Goal: Task Accomplishment & Management: Manage account settings

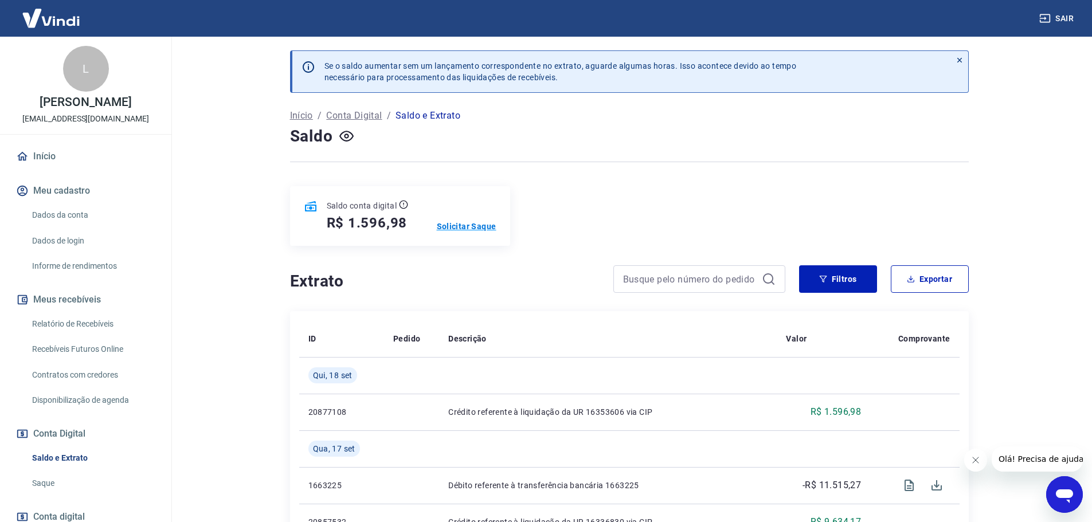
click at [465, 224] on p "Solicitar Saque" at bounding box center [467, 226] width 60 height 11
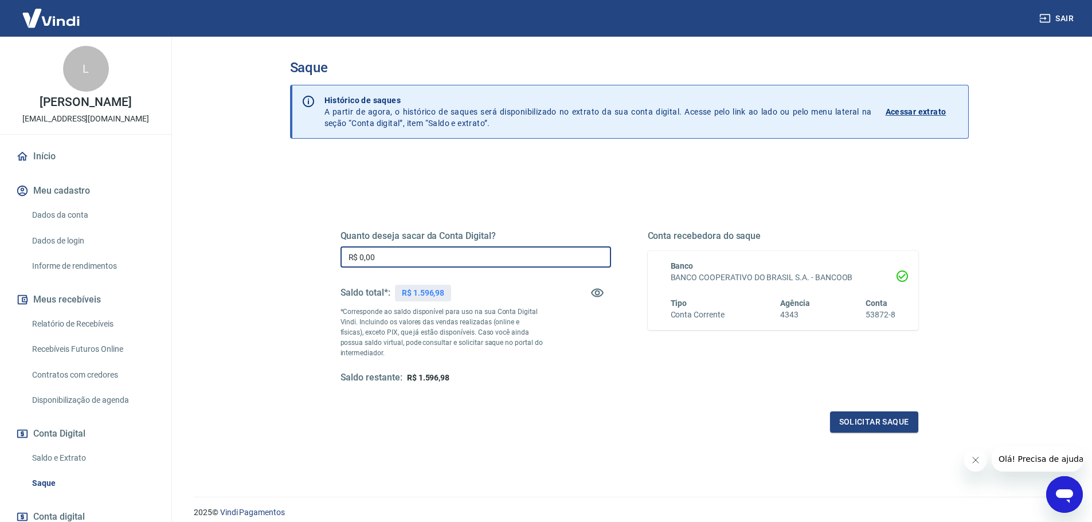
click at [469, 257] on input "R$ 0,00" at bounding box center [475, 256] width 271 height 21
type input "R$ 1.596,98"
click at [878, 421] on button "Solicitar saque" at bounding box center [874, 422] width 88 height 21
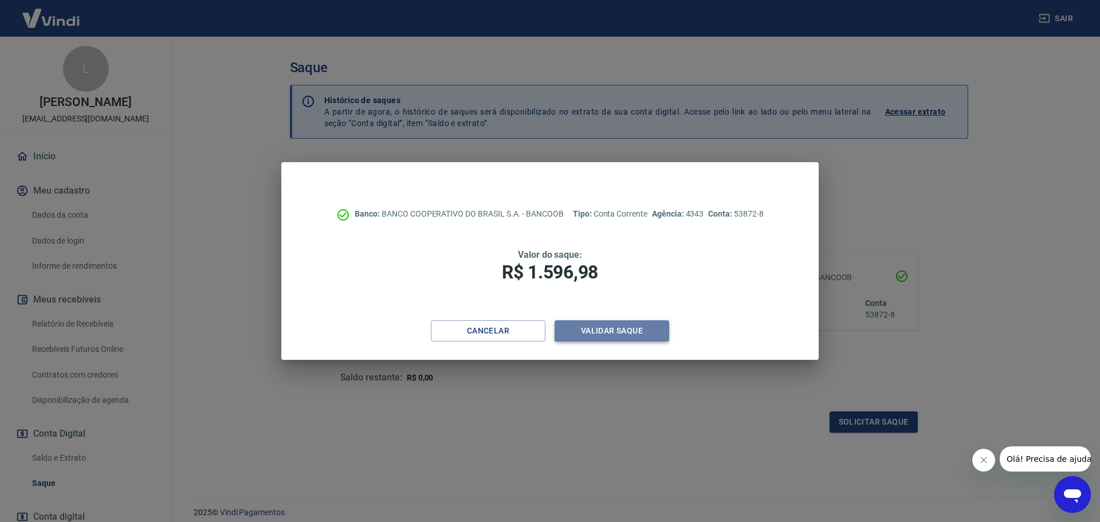
click at [615, 329] on button "Validar saque" at bounding box center [612, 330] width 115 height 21
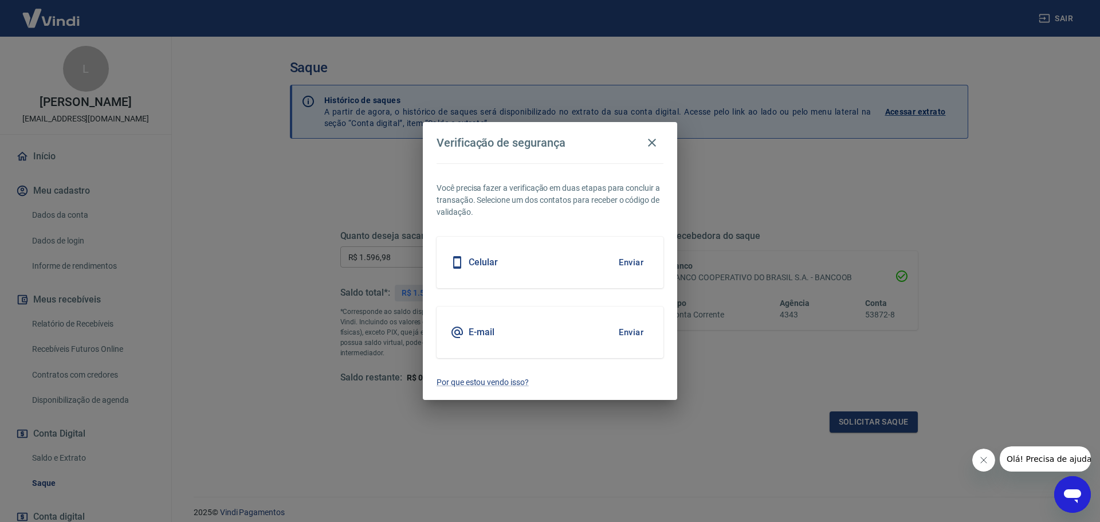
click at [624, 260] on button "Enviar" at bounding box center [631, 262] width 37 height 24
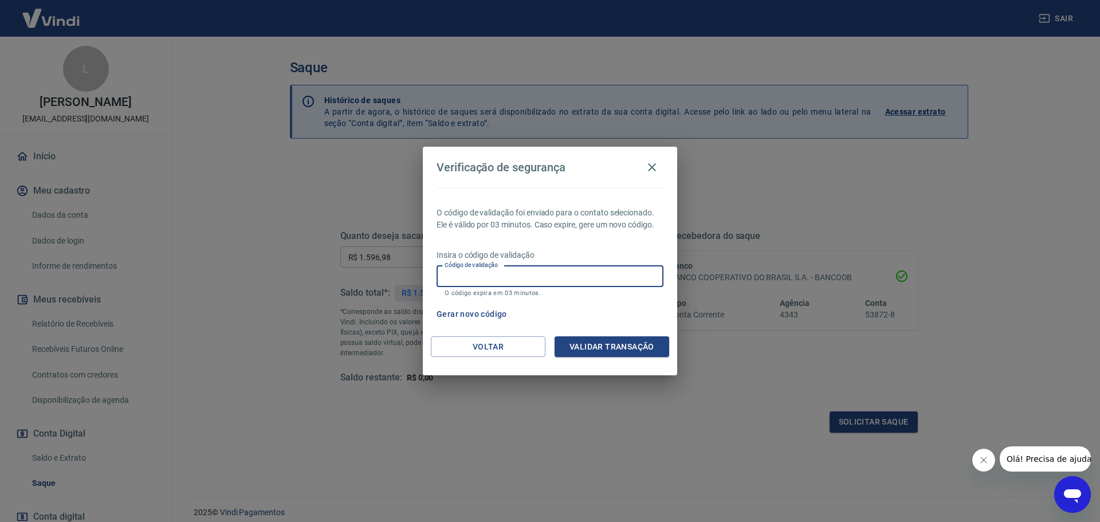
click at [585, 278] on input "Código de validação" at bounding box center [550, 276] width 227 height 21
click at [655, 163] on icon "button" at bounding box center [652, 167] width 14 height 14
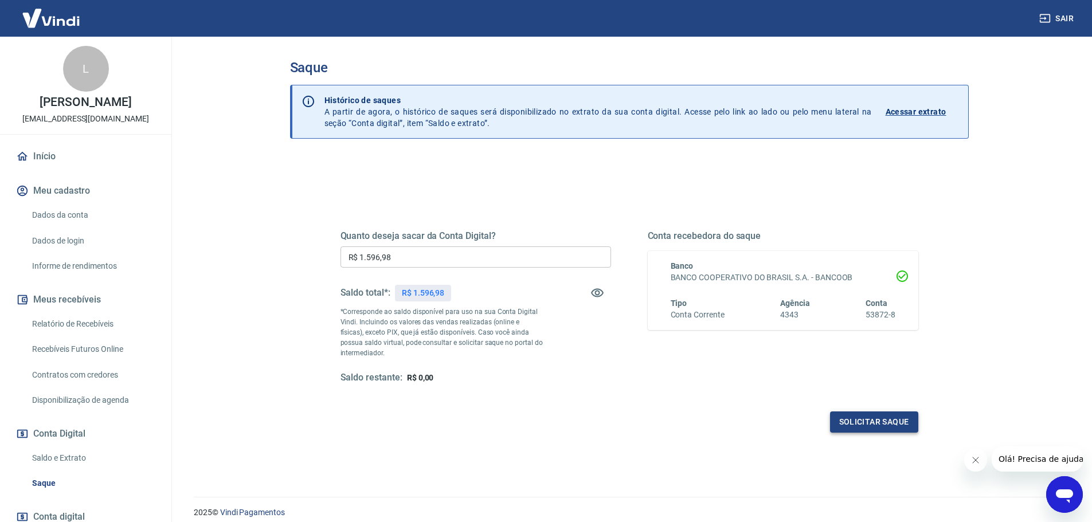
click at [883, 417] on button "Solicitar saque" at bounding box center [874, 422] width 88 height 21
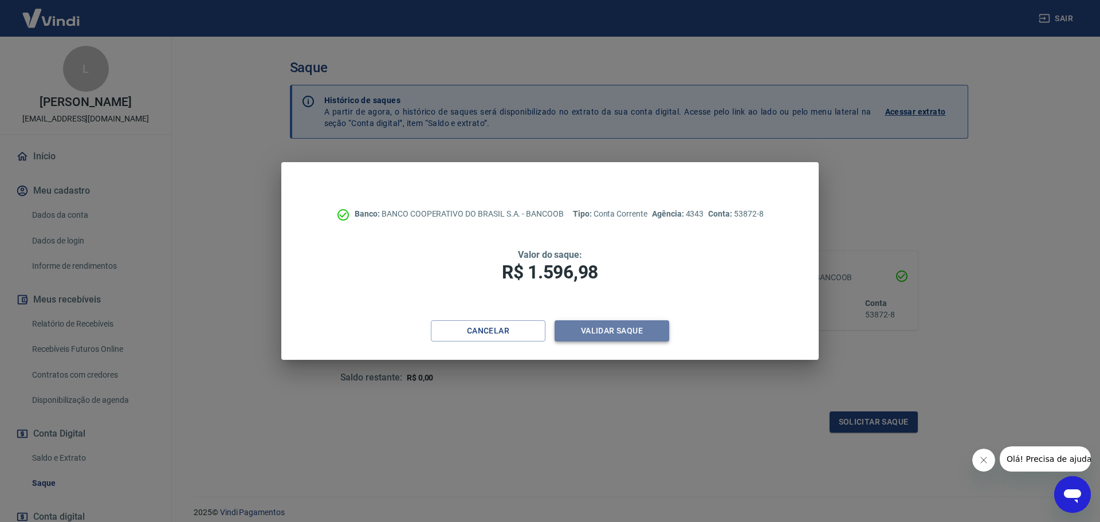
click at [633, 332] on button "Validar saque" at bounding box center [612, 330] width 115 height 21
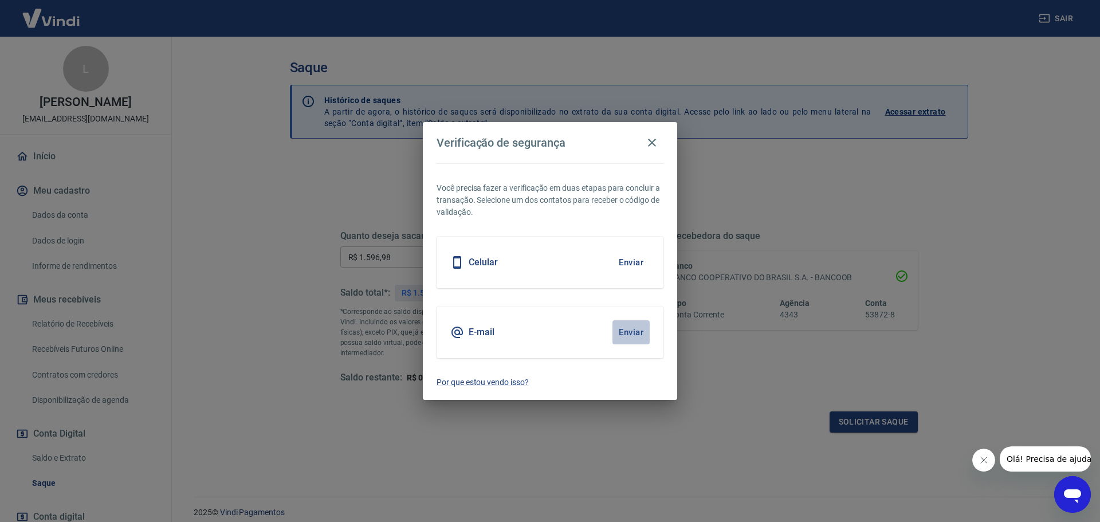
click at [629, 332] on button "Enviar" at bounding box center [631, 332] width 37 height 24
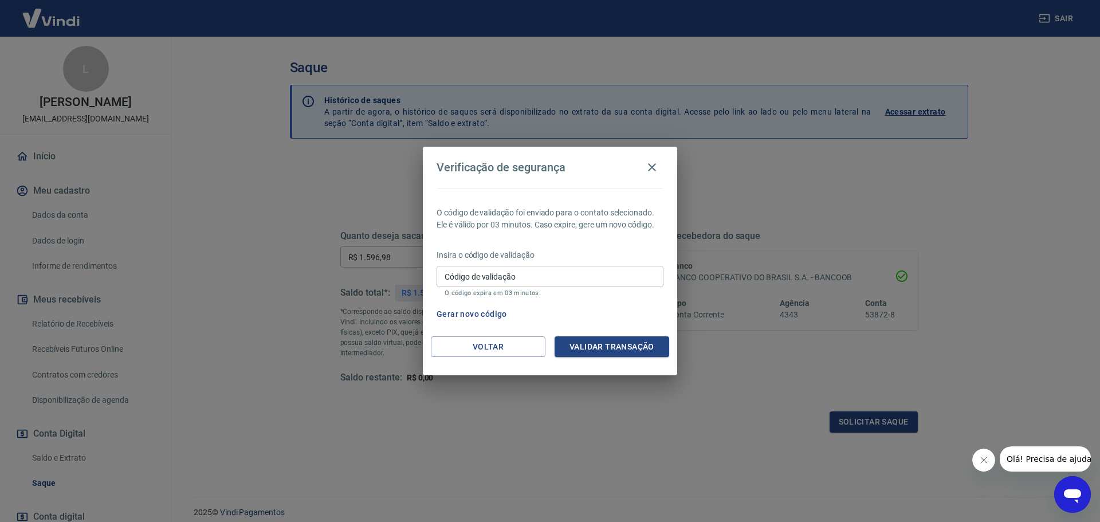
click at [602, 285] on input "Código de validação" at bounding box center [550, 276] width 227 height 21
type input "798076"
click at [604, 347] on button "Validar transação" at bounding box center [612, 346] width 115 height 21
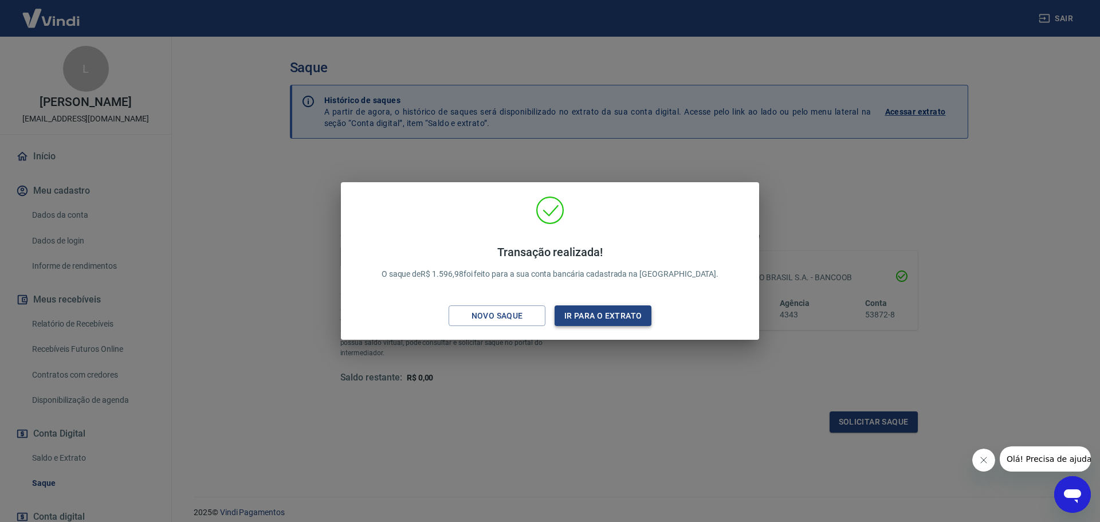
click at [626, 318] on button "Ir para o extrato" at bounding box center [603, 315] width 97 height 21
